Goal: Find contact information: Find contact information

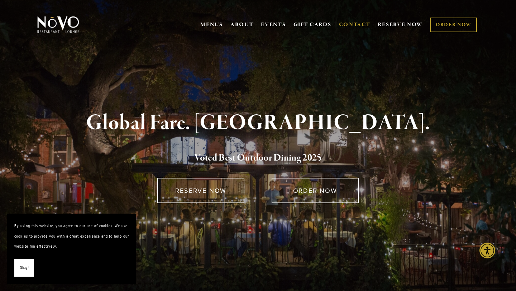
click at [358, 24] on link "CONTACT" at bounding box center [355, 25] width 32 height 14
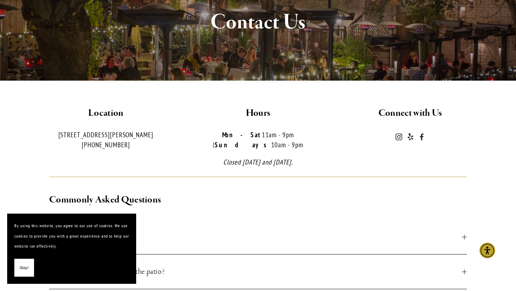
scroll to position [116, 0]
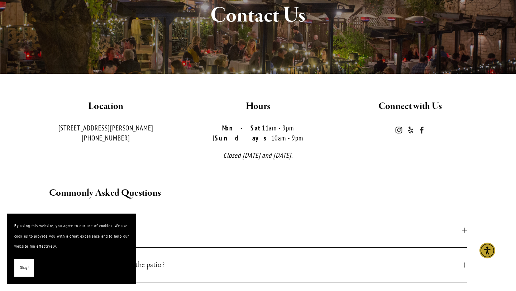
click at [22, 268] on span "Okay!" at bounding box center [24, 268] width 9 height 10
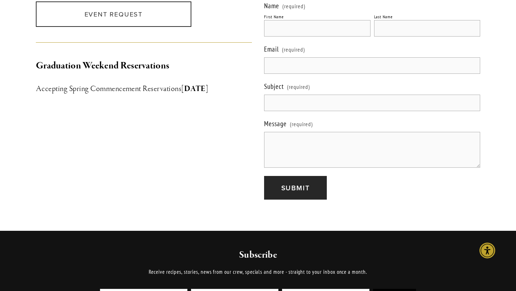
scroll to position [753, 0]
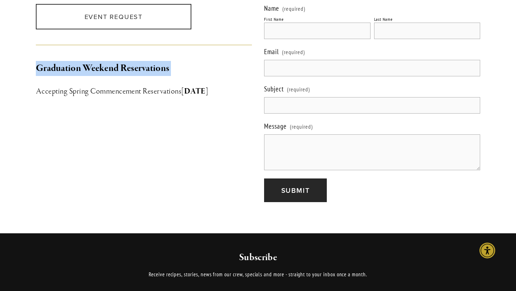
drag, startPoint x: 13, startPoint y: 64, endPoint x: 150, endPoint y: 67, distance: 137.6
click at [150, 67] on div "Graduation Weekend Reservations Accepting Spring Commencement Reservations Janu…" at bounding box center [144, 79] width 216 height 37
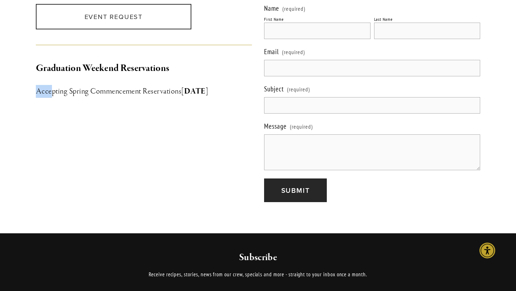
drag, startPoint x: 24, startPoint y: 78, endPoint x: 48, endPoint y: 86, distance: 25.5
click at [77, 85] on h3 "Accepting Spring Commencement Reservations January 6th" at bounding box center [144, 91] width 216 height 13
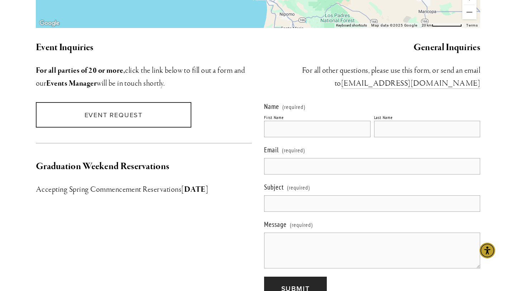
scroll to position [554, 0]
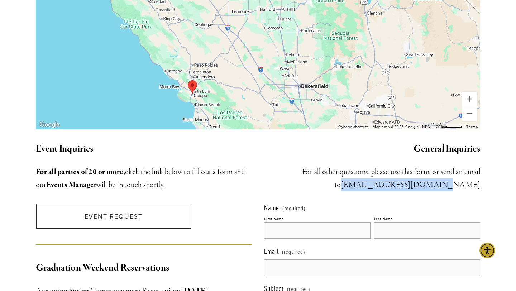
drag, startPoint x: 494, startPoint y: 181, endPoint x: 401, endPoint y: 179, distance: 93.2
click at [401, 179] on section "Location 726 Higuera St. San Luis Obispo, CA (805) 543-3986 Hours Mon-Sat 11am …" at bounding box center [258, 34] width 516 height 797
copy link "info@novorestaurant.com"
click at [359, 184] on div "General Inquiries ​For all other questions, please use this form, or send an em…" at bounding box center [372, 166] width 228 height 62
